Goal: Navigation & Orientation: Find specific page/section

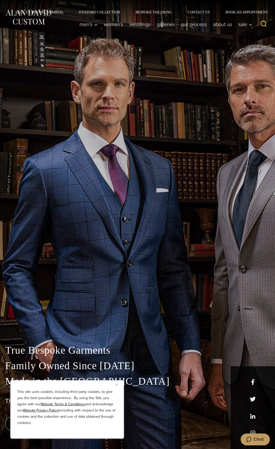
click at [116, 383] on img "Close" at bounding box center [116, 384] width 2 height 2
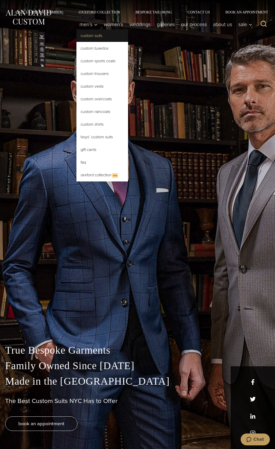
click at [89, 35] on link "Custom Suits" at bounding box center [102, 35] width 52 height 12
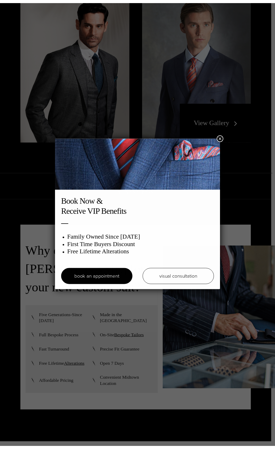
scroll to position [1240, 0]
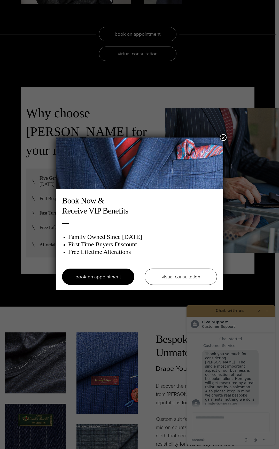
click at [221, 135] on button "×" at bounding box center [223, 137] width 7 height 7
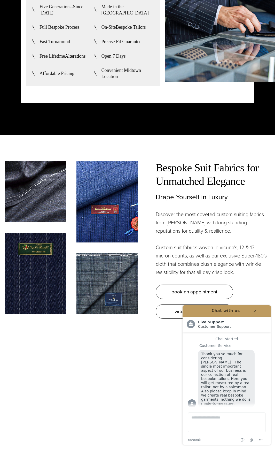
scroll to position [1446, 0]
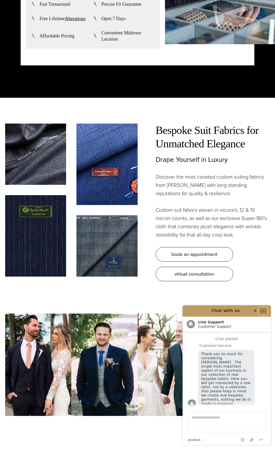
click at [263, 309] on icon "Minimize widget" at bounding box center [263, 311] width 4 height 4
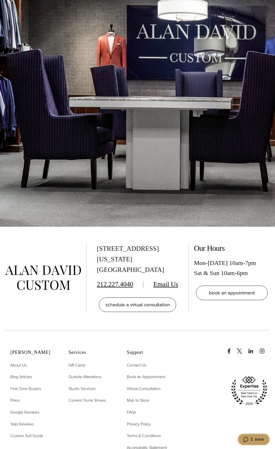
scroll to position [3582, 0]
